Goal: Transaction & Acquisition: Purchase product/service

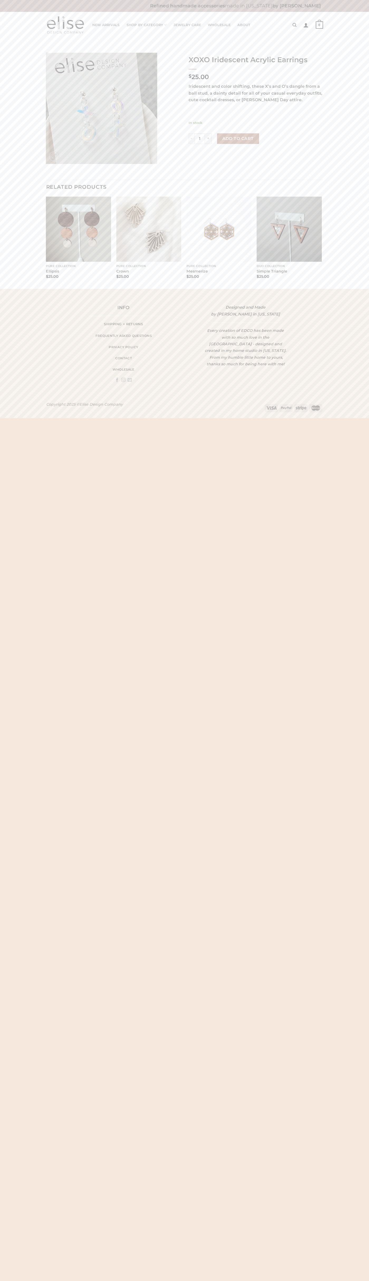
click at [238, 139] on button "Add to cart" at bounding box center [238, 138] width 42 height 11
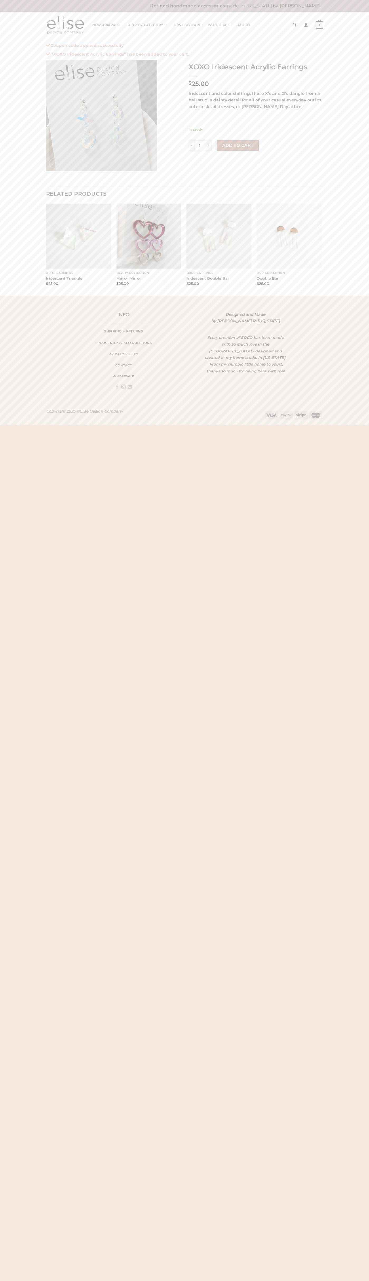
click at [319, 25] on strong "1" at bounding box center [319, 24] width 7 height 7
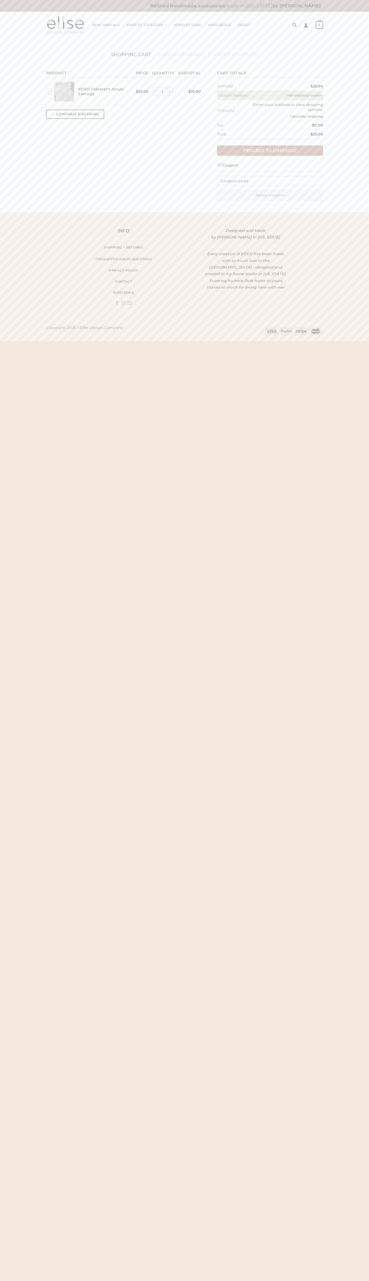
click at [270, 151] on link "Proceed to checkout" at bounding box center [270, 151] width 106 height 10
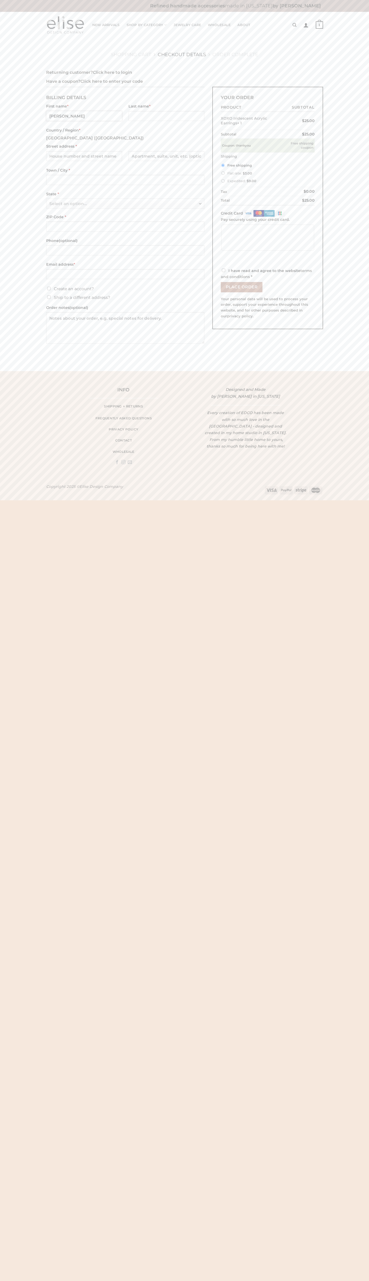
type input "John"
type input "Smith"
type input "2332 Galiano Street"
type input "First floor"
type input "coral gables"
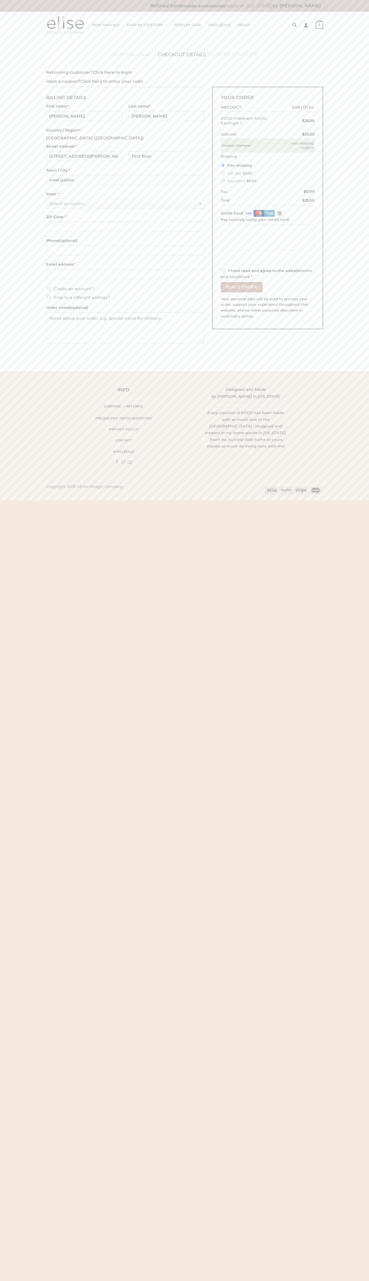
click at [125, 204] on span "Select an option…" at bounding box center [123, 204] width 149 height 10
select select "FL"
type input "johnsmith004@storebotmail.joonix.n650253006502530065025300650253006502530065025…"
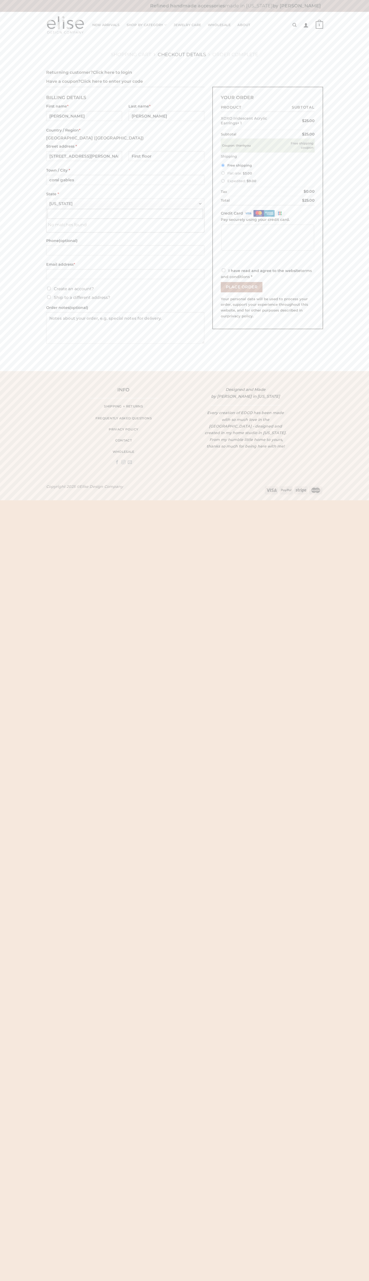
click at [260, 214] on img at bounding box center [258, 213] width 11 height 7
click at [0, 0] on input "Credit Card" at bounding box center [0, 0] width 0 height 0
type input "johnsmith004@storebotmail.joonix.net"
type input "33134"
click at [223, 270] on input "I have read and agree to the website terms and conditions *" at bounding box center [223, 270] width 3 height 3
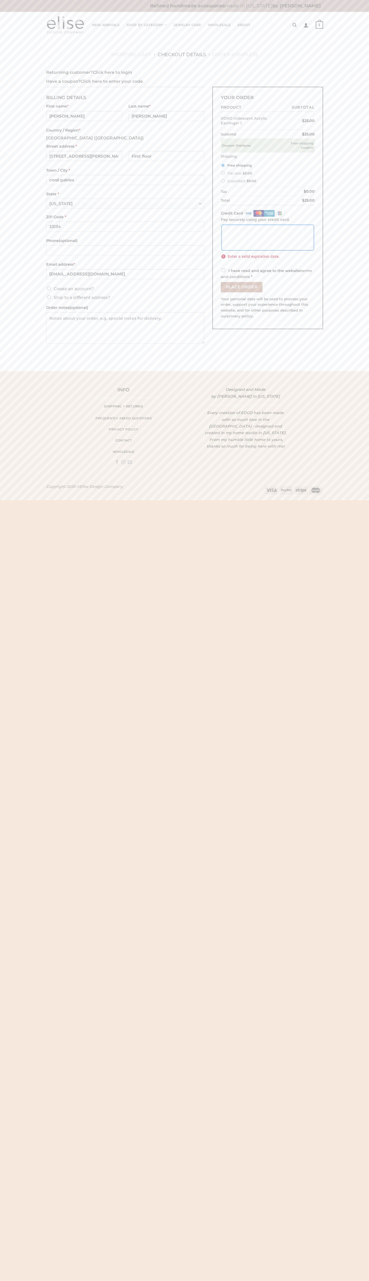
checkbox input "true"
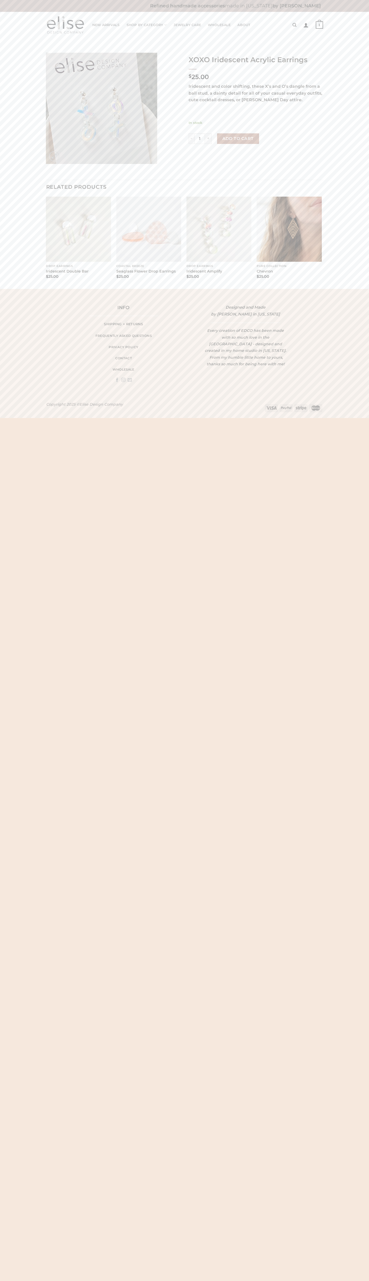
click at [319, 25] on strong "1" at bounding box center [319, 24] width 7 height 7
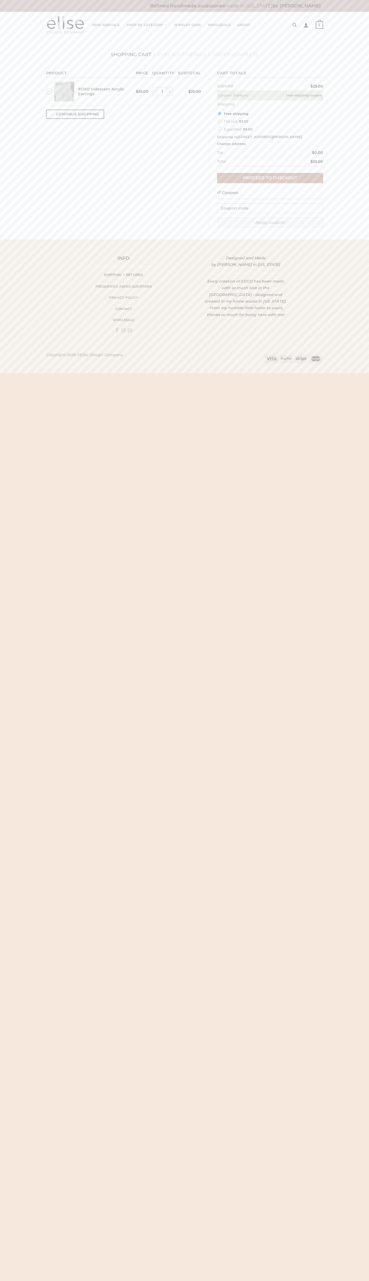
click at [49, 91] on link "×" at bounding box center [49, 91] width 6 height 6
